Goal: Information Seeking & Learning: Learn about a topic

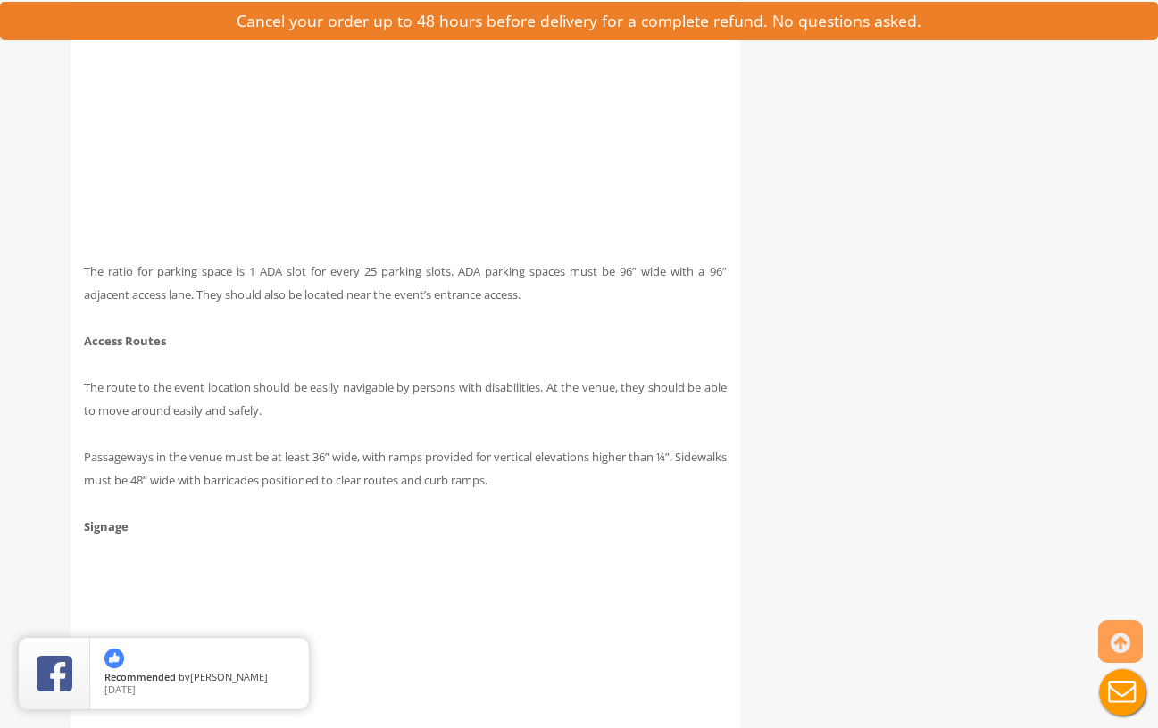
scroll to position [2856, 0]
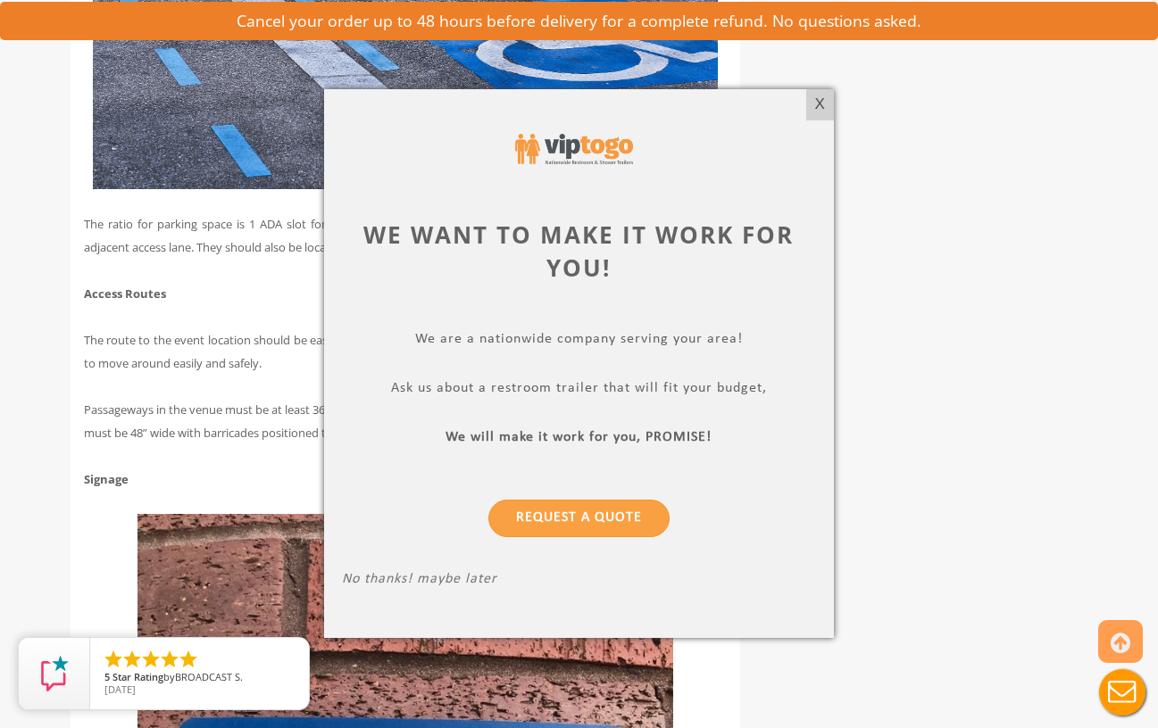
click at [820, 105] on div "X" at bounding box center [820, 104] width 28 height 30
